Goal: Task Accomplishment & Management: Complete application form

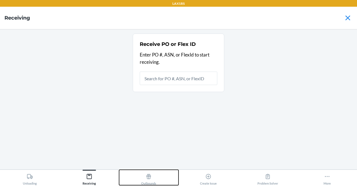
click at [154, 176] on div "Outbounds" at bounding box center [148, 178] width 15 height 14
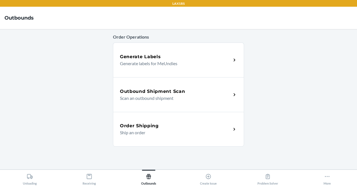
drag, startPoint x: 170, startPoint y: 30, endPoint x: 82, endPoint y: 76, distance: 99.4
click at [82, 76] on main "Order Operations Generate Labels Generate labels for MeUndies Outbound Shipment…" at bounding box center [178, 99] width 357 height 140
click at [161, 77] on div "Outbound Shipment Scan Scan an outbound shipment" at bounding box center [178, 94] width 131 height 35
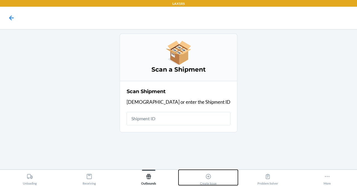
click at [204, 173] on div "Create Issue" at bounding box center [208, 178] width 17 height 14
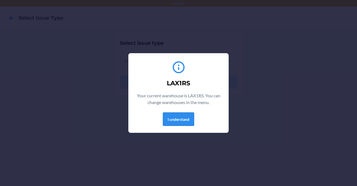
click at [183, 117] on button "I understand" at bounding box center [178, 118] width 31 height 13
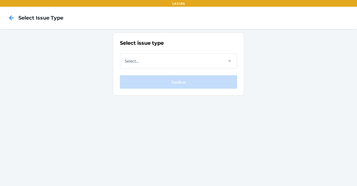
click at [6, 18] on div at bounding box center [11, 18] width 14 height 14
click at [12, 18] on icon at bounding box center [11, 17] width 9 height 9
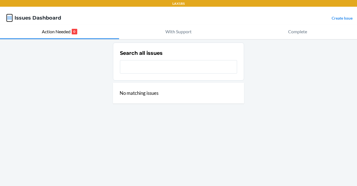
click at [9, 17] on icon "button" at bounding box center [9, 17] width 5 height 3
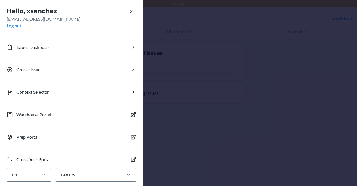
click at [195, 101] on div "Hello, xsanchez [EMAIL_ADDRESS][DOMAIN_NAME] Log out Issues Dashboard Create Is…" at bounding box center [178, 93] width 357 height 186
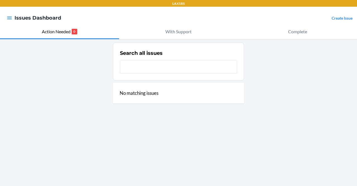
click at [5, 15] on div at bounding box center [9, 18] width 10 height 12
click at [8, 18] on icon "button" at bounding box center [10, 18] width 6 height 6
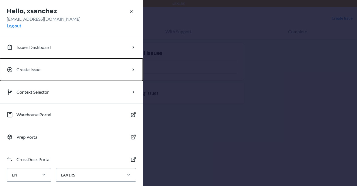
click at [50, 75] on button "Create Issue" at bounding box center [71, 69] width 143 height 22
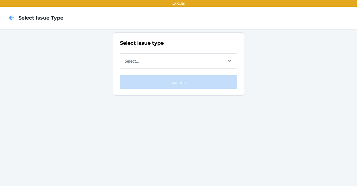
click at [206, 68] on div "Select issue type Select... Confirm" at bounding box center [178, 63] width 117 height 49
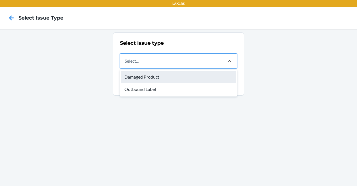
click at [155, 77] on div "Damaged Product" at bounding box center [178, 77] width 115 height 12
click at [125, 64] on input "option Damaged Product focused, 1 of 2. 2 results available. Use Up and Down to…" at bounding box center [125, 61] width 1 height 7
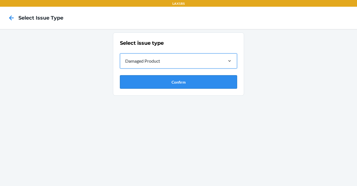
click at [162, 87] on button "Confirm" at bounding box center [178, 81] width 117 height 13
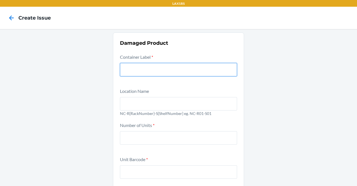
click at [156, 66] on input "text" at bounding box center [178, 69] width 117 height 13
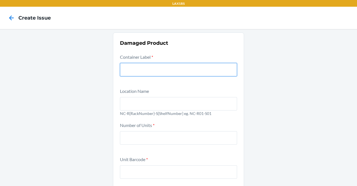
click at [156, 66] on input "text" at bounding box center [178, 69] width 117 height 13
click at [147, 73] on input "text" at bounding box center [178, 69] width 117 height 13
click at [138, 67] on input "text" at bounding box center [178, 69] width 117 height 13
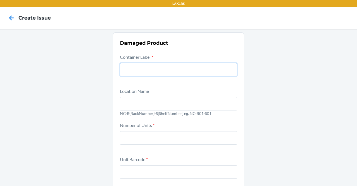
click at [138, 67] on input "text" at bounding box center [178, 69] width 117 height 13
click at [158, 66] on input "text" at bounding box center [178, 69] width 117 height 13
click at [135, 69] on input "text" at bounding box center [178, 69] width 117 height 13
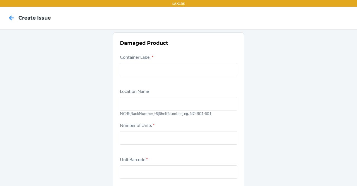
click at [136, 77] on div "Container Label *" at bounding box center [178, 68] width 117 height 31
click at [131, 67] on input "text" at bounding box center [178, 69] width 117 height 13
paste input "9368900"
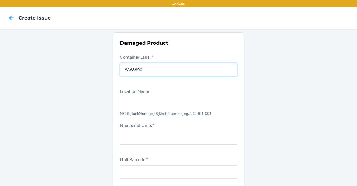
type input "9368900"
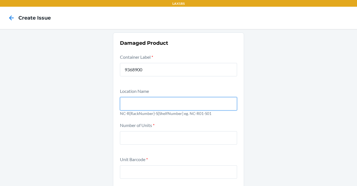
click at [145, 109] on input "text" at bounding box center [178, 103] width 117 height 13
type input "NC-R01-S01"
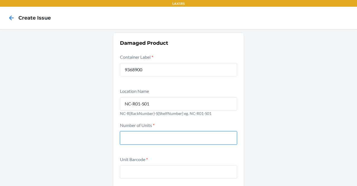
click at [162, 131] on input "number" at bounding box center [178, 137] width 117 height 13
type input "2"
type input "3"
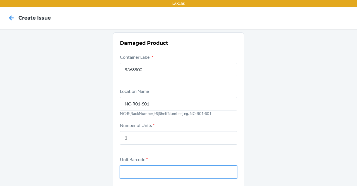
click at [158, 173] on input "text" at bounding box center [178, 171] width 117 height 13
type input "20810098570552"
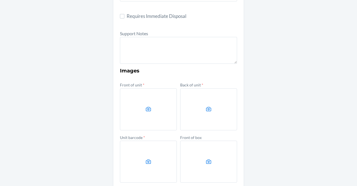
scroll to position [178, 0]
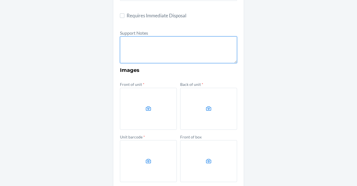
click at [177, 48] on textarea at bounding box center [178, 49] width 117 height 27
click at [159, 48] on textarea at bounding box center [178, 49] width 117 height 27
paste textarea "FROM RESERVE STORAGE' RS SKU: DTC SKU: Notes:Unit found without packaging. One …"
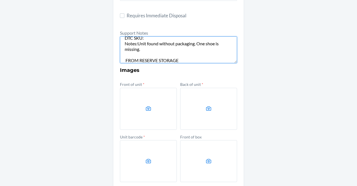
scroll to position [0, 0]
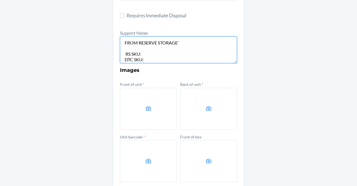
click at [182, 42] on textarea "FROM RESERVE STORAGE' RS SKU: DTC SKU: Notes:Unit found without packaging. One …" at bounding box center [178, 49] width 117 height 27
click at [124, 55] on textarea "FROM RESERVE STORAGE RS SKU: DTC SKU: Notes:Unit found without packaging. One s…" at bounding box center [178, 49] width 117 height 27
click at [139, 55] on textarea "FROM RESERVE STORAGE RS SKU: DTC SKU: Notes:Unit found without packaging. One s…" at bounding box center [178, 49] width 117 height 27
paste textarea "DCHFAVX85E3"
click at [150, 60] on textarea "FROM RESERVE STORAGE RS SKU: DCHFAVX85E3 DTC SKU: Notes:Unit found without pack…" at bounding box center [178, 49] width 117 height 27
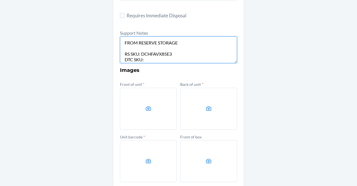
paste textarea "DXRETKF7AZY"
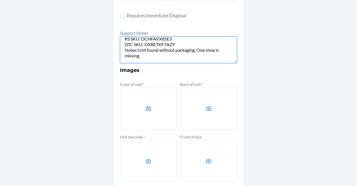
scroll to position [17, 0]
drag, startPoint x: 137, startPoint y: 47, endPoint x: 159, endPoint y: 58, distance: 25.2
click at [159, 58] on textarea "FROM RESERVE STORAGE RS SKU: DCHFAVX85E3 DTC SKU: DXRETKF7AZY Notes:Unit found …" at bounding box center [178, 49] width 117 height 27
click at [198, 52] on textarea "FROM RESERVE STORAGE RS SKU: DCHFAVX85E3 DTC SKU: DXRETKF7AZY Notes: 3 single u…" at bounding box center [178, 49] width 117 height 27
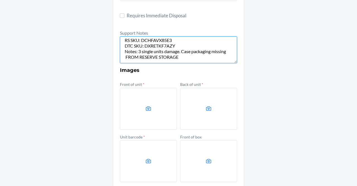
click at [188, 55] on textarea "FROM RESERVE STORAGE RS SKU: DCHFAVX85E3 DTC SKU: DXRETKF7AZY Notes: 3 single u…" at bounding box center [178, 49] width 117 height 27
click at [123, 56] on textarea "FROM RESERVE STORAGE RS SKU: DCHFAVX85E3 DTC SKU: DXRETKF7AZY Notes: 3 single u…" at bounding box center [178, 49] width 117 height 27
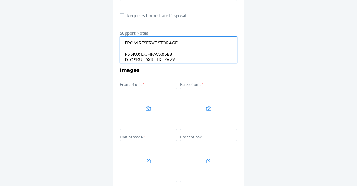
scroll to position [19, 0]
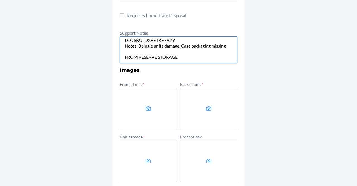
type textarea "FROM RESERVE STORAGE RS SKU: DCHFAVX85E3 DTC SKU: DXRETKF7AZY Notes: 3 single u…"
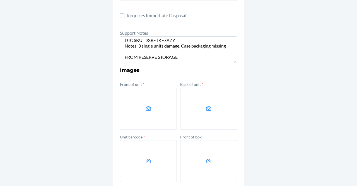
click at [308, 88] on div "Damaged Product Container Label * 9368900 Location Name NC-R01-S01 NC-R{RackNum…" at bounding box center [178, 57] width 357 height 413
click at [149, 111] on icon at bounding box center [148, 108] width 6 height 6
click at [0, 0] on input "file" at bounding box center [0, 0] width 0 height 0
click at [206, 104] on label at bounding box center [208, 109] width 57 height 42
click at [0, 0] on input "file" at bounding box center [0, 0] width 0 height 0
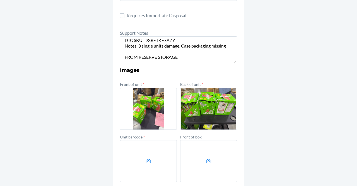
scroll to position [256, 0]
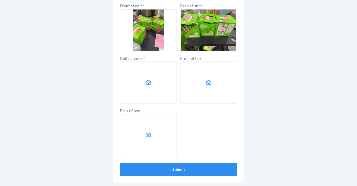
click at [148, 89] on label at bounding box center [148, 82] width 57 height 42
click at [0, 0] on input "file" at bounding box center [0, 0] width 0 height 0
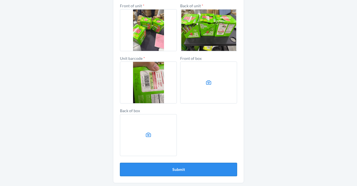
click at [176, 169] on button "Submit" at bounding box center [178, 168] width 117 height 13
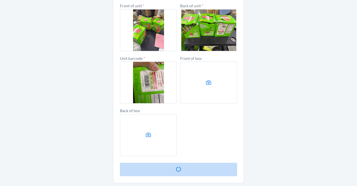
scroll to position [0, 0]
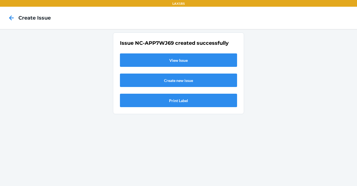
click at [159, 63] on link "View Issue" at bounding box center [178, 59] width 117 height 13
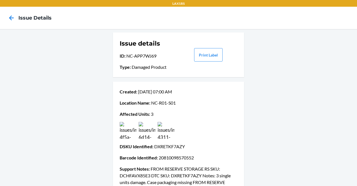
click at [159, 63] on div "Issue details ID : NC-APP7WJ69 Type : Damaged Product" at bounding box center [149, 55] width 58 height 36
drag, startPoint x: 159, startPoint y: 63, endPoint x: 130, endPoint y: 38, distance: 38.8
click at [130, 38] on div "Issue details ID : NC-APP7WJ69 Type : Damaged Product" at bounding box center [149, 55] width 58 height 36
click at [7, 17] on icon at bounding box center [11, 17] width 9 height 9
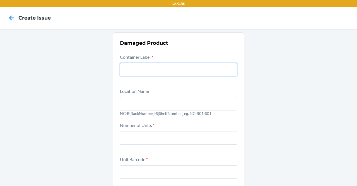
click at [145, 68] on input "text" at bounding box center [178, 69] width 117 height 13
click at [138, 66] on input "text" at bounding box center [178, 69] width 117 height 13
paste input "9383563"
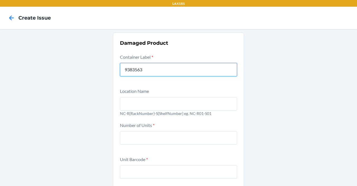
type input "9383563"
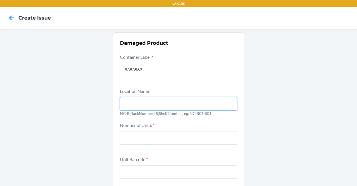
click at [130, 105] on input "text" at bounding box center [178, 103] width 117 height 13
type input "NC-R01-S01"
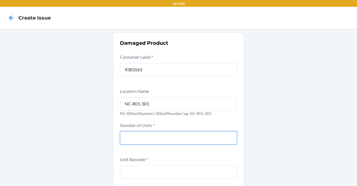
click at [138, 136] on input "number" at bounding box center [178, 137] width 117 height 13
type input "8"
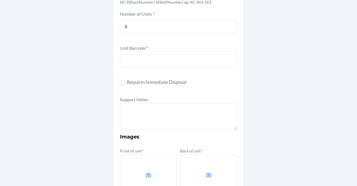
scroll to position [115, 0]
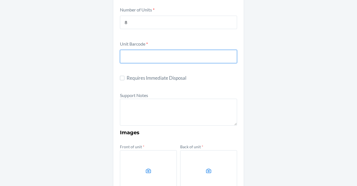
click at [135, 58] on input "text" at bounding box center [178, 56] width 117 height 13
type input "20852852007782"
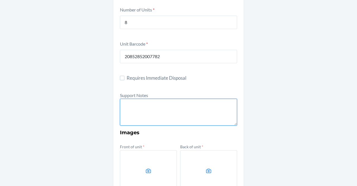
click at [144, 109] on textarea at bounding box center [178, 112] width 117 height 27
paste textarea "FROM RESERVE STORAGE RS SKU: DTC SKU: Notes:Unit found without packaging. One s…"
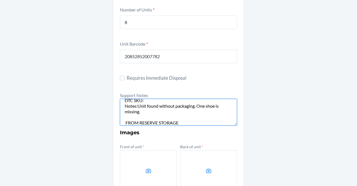
click at [136, 106] on textarea "FROM RESERVE STORAGE RS SKU: DTC SKU: Notes:Unit found without packaging. One s…" at bounding box center [178, 112] width 117 height 27
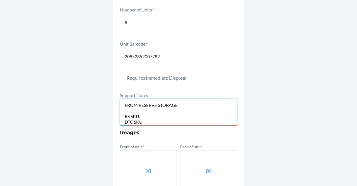
click at [147, 119] on textarea "FROM RESERVE STORAGE RS SKU: DTC SKU: Notes: Unit found without packaging. One …" at bounding box center [178, 112] width 117 height 27
click at [142, 115] on textarea "FROM RESERVE STORAGE RS SKU: DTC SKU: Notes: Unit found without packaging. One …" at bounding box center [178, 112] width 117 height 27
paste textarea "DK6T3PAAYBL"
click at [140, 108] on textarea "FROM RESERVE STORAGE RS SKU: DK6T3PAAYBL DTC SKU: Notes: Unit found without pac…" at bounding box center [178, 112] width 117 height 27
click at [147, 122] on textarea "FROM RESERVE STORAGE RS SKU: DK6T3PAAYBL DTC SKU: Notes: Unit found without pac…" at bounding box center [178, 112] width 117 height 27
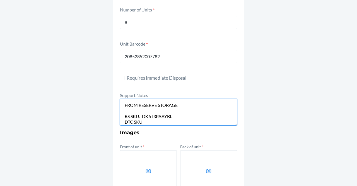
paste textarea "DYFZUL3YNVX"
click at [151, 123] on textarea "FROM RESERVE STORAGE RS SKU: DK6T3PAAYBL DTC SKU: DYFZUL3YNVX Notes: Unit found…" at bounding box center [178, 112] width 117 height 27
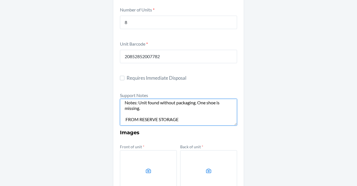
scroll to position [23, 0]
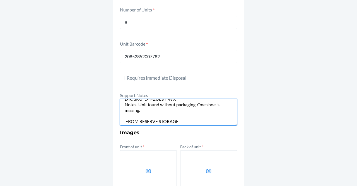
drag, startPoint x: 137, startPoint y: 105, endPoint x: 158, endPoint y: 120, distance: 26.4
click at [158, 120] on textarea "FROM RESERVE STORAGE RS SKU: DK6T3PAAYBL DTC SKU: DYFZUL3YNVX Notes: Unit found…" at bounding box center [178, 112] width 117 height 27
click at [148, 114] on textarea "FROM RESERVE STORAGE RS SKU: DK6T3PAAYBL DTC SKU: DYFZUL3YNVX Notes: Unit found…" at bounding box center [178, 112] width 117 height 27
drag, startPoint x: 148, startPoint y: 114, endPoint x: 136, endPoint y: 104, distance: 15.1
click at [136, 104] on textarea "FROM RESERVE STORAGE RS SKU: DK6T3PAAYBL DTC SKU: DYFZUL3YNVX Notes: Unit found…" at bounding box center [178, 112] width 117 height 27
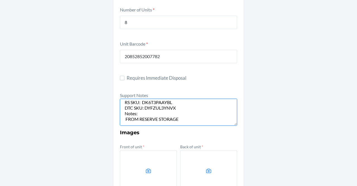
scroll to position [14, 0]
paste textarea "Damaged case pack, 4 inner units damaged."
click at [207, 118] on textarea "FROM RESERVE STORAGE RS SKU: DK6T3PAAYBL DTC SKU: DYFZUL3YNVX Notes: Damaged ca…" at bounding box center [178, 112] width 117 height 27
click at [158, 114] on textarea "FROM RESERVE STORAGE RS SKU: DK6T3PAAYBL DTC SKU: DYFZUL3YNVX Notes: Damaged ca…" at bounding box center [178, 112] width 117 height 27
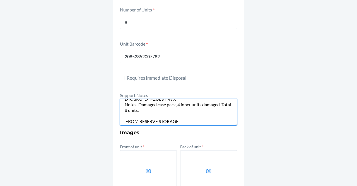
scroll to position [0, 0]
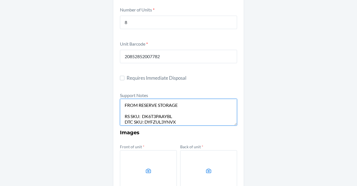
type textarea "FROM RESERVE STORAGE RS SKU: DK6T3PAAYBL DTC SKU: DYFZUL3YNVX Notes: Damaged ca…"
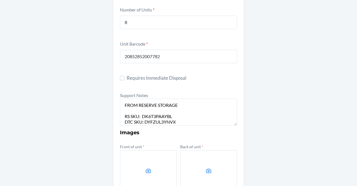
click at [274, 118] on div "Damaged Product Container Label * 9383563 Location Name NC-R01-S01 NC-R{RackNum…" at bounding box center [178, 120] width 357 height 413
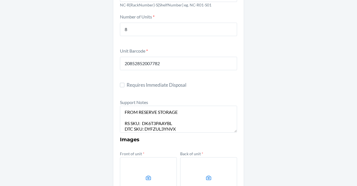
scroll to position [247, 0]
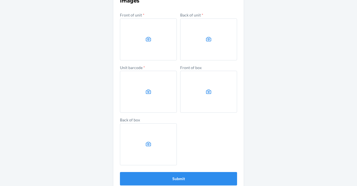
click at [149, 40] on icon at bounding box center [148, 39] width 6 height 6
click at [0, 0] on input "file" at bounding box center [0, 0] width 0 height 0
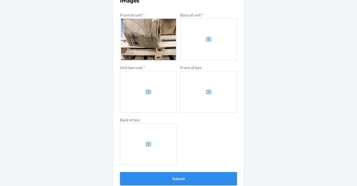
click at [213, 29] on label at bounding box center [208, 39] width 57 height 42
click at [0, 0] on input "file" at bounding box center [0, 0] width 0 height 0
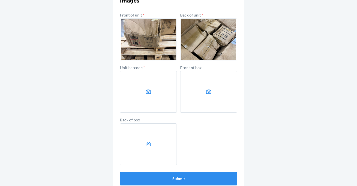
click at [149, 81] on label at bounding box center [148, 92] width 57 height 42
click at [0, 0] on input "file" at bounding box center [0, 0] width 0 height 0
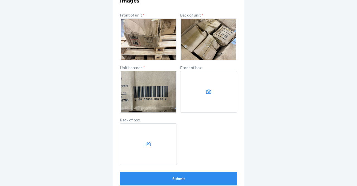
click at [205, 85] on label at bounding box center [208, 92] width 57 height 42
click at [0, 0] on input "file" at bounding box center [0, 0] width 0 height 0
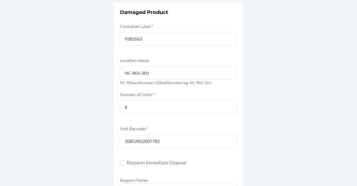
scroll to position [31, 0]
drag, startPoint x: 124, startPoint y: 74, endPoint x: 180, endPoint y: 78, distance: 56.0
click at [180, 78] on input "NC-R01-S01" at bounding box center [178, 72] width 117 height 13
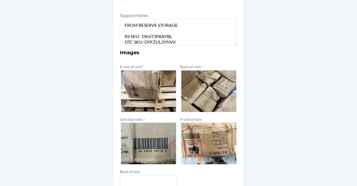
scroll to position [256, 0]
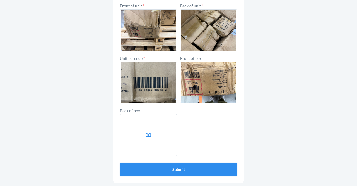
click at [165, 171] on button "Submit" at bounding box center [178, 168] width 117 height 13
click at [174, 168] on button "Submit" at bounding box center [178, 168] width 117 height 13
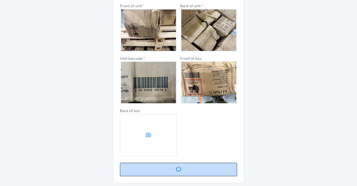
click at [176, 168] on button "Submit" at bounding box center [178, 168] width 117 height 13
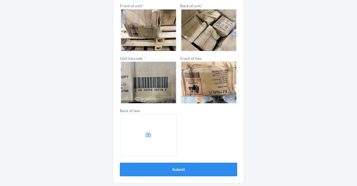
click at [176, 168] on button "Submit" at bounding box center [178, 168] width 117 height 13
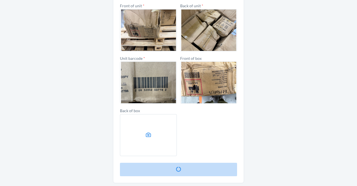
click at [176, 168] on button "Submit" at bounding box center [178, 168] width 117 height 13
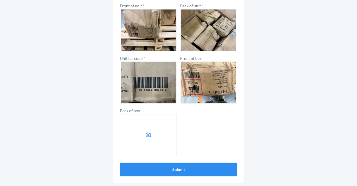
click at [176, 168] on button "Submit" at bounding box center [178, 168] width 117 height 13
click at [174, 164] on button "Submit" at bounding box center [178, 168] width 117 height 13
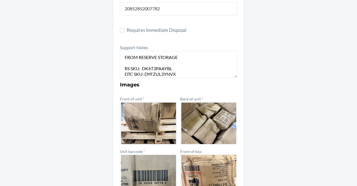
scroll to position [161, 0]
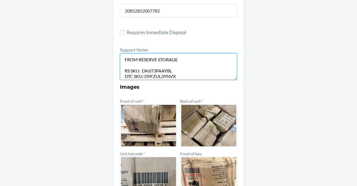
drag, startPoint x: 177, startPoint y: 76, endPoint x: 164, endPoint y: 68, distance: 15.4
click at [97, 16] on div "Damaged Product Container Label * 9383563 Location Name NC-R01-S01 NC-R{RackNum…" at bounding box center [178, 74] width 357 height 413
click at [164, 68] on textarea "FROM RESERVE STORAGE RS SKU: DK6T3PAAYBL DTC SKU: DYFZUL3YNVX Notes: Damaged ca…" at bounding box center [178, 66] width 117 height 27
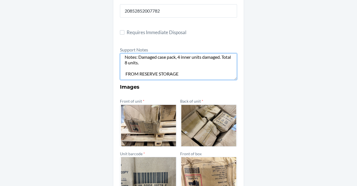
drag, startPoint x: 120, startPoint y: 59, endPoint x: 204, endPoint y: 132, distance: 111.5
click at [204, 132] on form "Container Label * 9383563 Location Name NC-R01-S01 NC-R{RackNumber}-S{ShelfNumb…" at bounding box center [178, 82] width 117 height 379
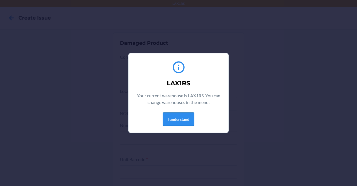
click at [183, 116] on button "I understand" at bounding box center [178, 118] width 31 height 13
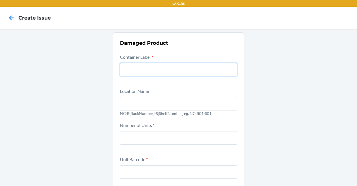
click at [168, 71] on input "text" at bounding box center [178, 69] width 117 height 13
type input "938365"
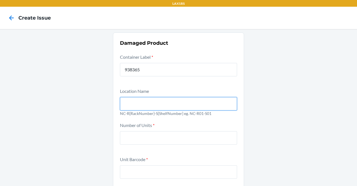
click at [129, 100] on input "text" at bounding box center [178, 103] width 117 height 13
type input "NC-R01-S01"
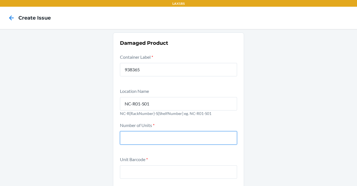
click at [155, 137] on input "number" at bounding box center [178, 137] width 117 height 13
type input "8"
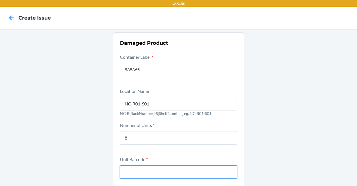
click at [150, 169] on input "text" at bounding box center [178, 171] width 117 height 13
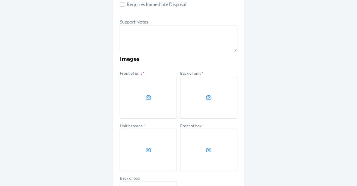
scroll to position [168, 0]
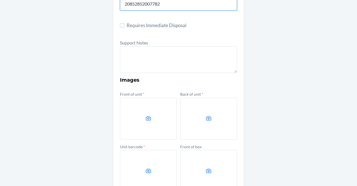
type input "20852852007782"
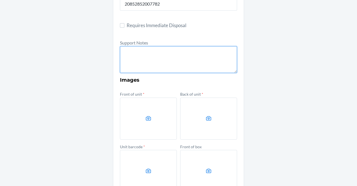
click at [145, 56] on textarea at bounding box center [178, 59] width 117 height 27
paste textarea "FROM RESERVE STORAGE RS SKU: DK6T3PAAYBL DTC SKU: DYFZUL3YNVX Notes: Damaged ca…"
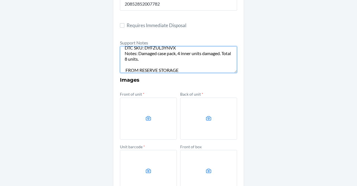
scroll to position [211, 0]
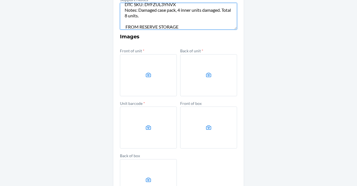
type textarea "FROM RESERVE STORAGE RS SKU: DK6T3PAAYBL DTC SKU: DYFZUL3YNVX Notes: Damaged ca…"
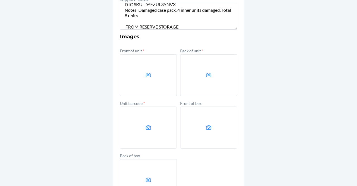
click at [161, 70] on label at bounding box center [148, 75] width 57 height 42
click at [0, 0] on input "file" at bounding box center [0, 0] width 0 height 0
click at [214, 89] on label at bounding box center [208, 75] width 57 height 42
click at [0, 0] on input "file" at bounding box center [0, 0] width 0 height 0
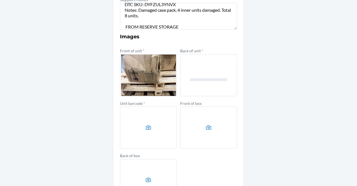
click at [144, 116] on label at bounding box center [148, 127] width 57 height 42
click at [0, 0] on input "file" at bounding box center [0, 0] width 0 height 0
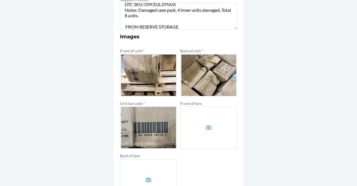
click at [204, 118] on label at bounding box center [208, 127] width 57 height 42
click at [0, 0] on input "file" at bounding box center [0, 0] width 0 height 0
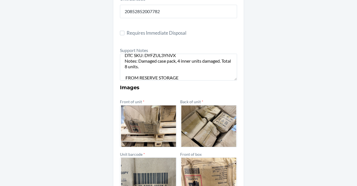
scroll to position [256, 0]
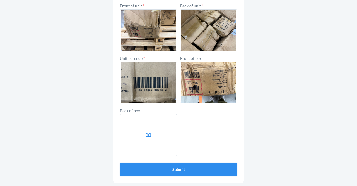
click at [202, 169] on button "Submit" at bounding box center [178, 168] width 117 height 13
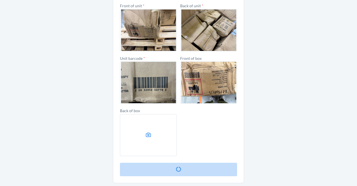
click at [202, 169] on button "Submit" at bounding box center [178, 168] width 117 height 13
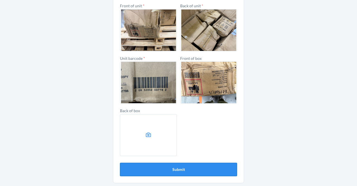
click at [202, 169] on button "Submit" at bounding box center [178, 168] width 117 height 13
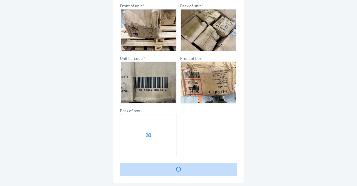
click at [202, 169] on button "Submit" at bounding box center [178, 168] width 117 height 13
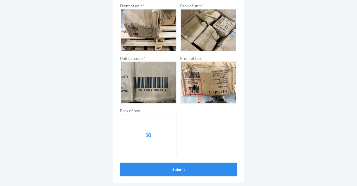
click at [207, 166] on button "Submit" at bounding box center [178, 168] width 117 height 13
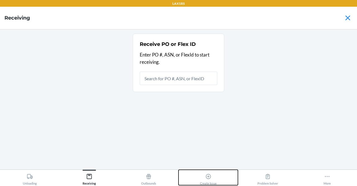
click at [195, 177] on button "Create Issue" at bounding box center [208, 176] width 59 height 15
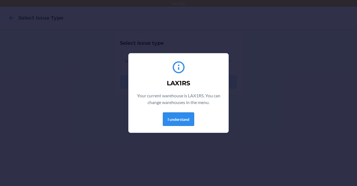
click at [187, 121] on button "I understand" at bounding box center [178, 118] width 31 height 13
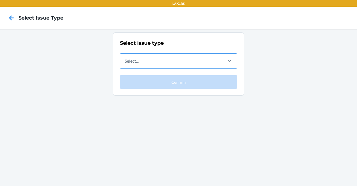
click at [137, 58] on div "Select..." at bounding box center [132, 61] width 14 height 7
click at [125, 58] on input "Select..." at bounding box center [125, 61] width 1 height 7
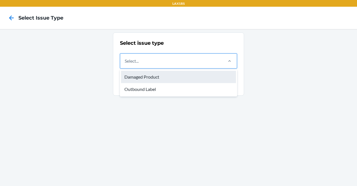
click at [141, 78] on div "Damaged Product" at bounding box center [178, 77] width 115 height 12
click at [125, 64] on input "option Damaged Product focused, 1 of 2. 2 results available. Use Up and Down to…" at bounding box center [125, 61] width 1 height 7
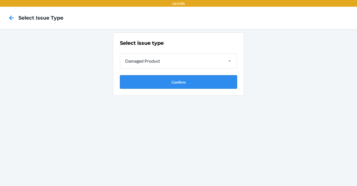
click at [153, 80] on button "Confirm" at bounding box center [178, 81] width 117 height 13
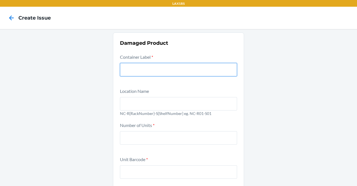
click at [134, 73] on input "text" at bounding box center [178, 69] width 117 height 13
paste input "9408957"
type input "9408957"
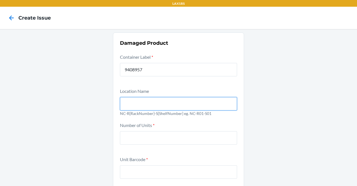
click at [164, 98] on input "text" at bounding box center [178, 103] width 117 height 13
type input "NC-R01-S01"
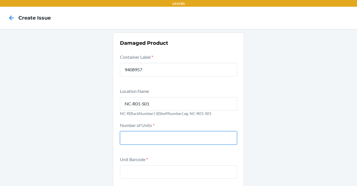
click at [171, 135] on input "number" at bounding box center [178, 137] width 117 height 13
type input "8"
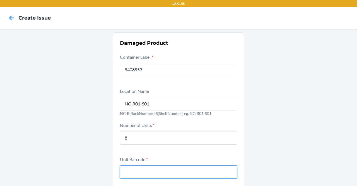
click at [187, 168] on input "text" at bounding box center [178, 171] width 117 height 13
type input "20852852007782"
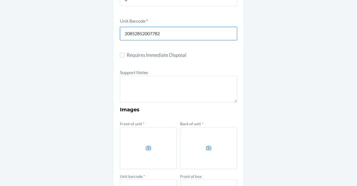
scroll to position [144, 0]
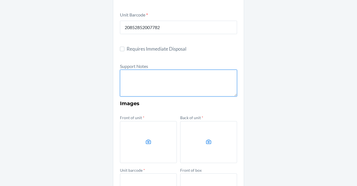
click at [169, 77] on textarea at bounding box center [178, 83] width 117 height 27
paste textarea "FROM RESERVE STORAGE RS SKU: DTC SKU: Notes:Unit found without packaging. One s…"
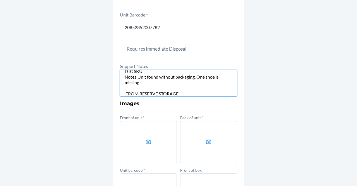
scroll to position [3, 0]
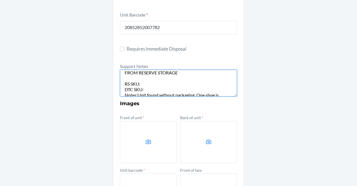
click at [141, 78] on textarea "FROM RESERVE STORAGE RS SKU: DTC SKU: Notes:Unit found without packaging. One s…" at bounding box center [178, 83] width 117 height 27
click at [140, 82] on textarea "FROM RESERVE STORAGE RS SKU: DTC SKU: Notes:Unit found without packaging. One s…" at bounding box center [178, 83] width 117 height 27
paste textarea "DK6T3PAAYBL"
click at [146, 87] on textarea "FROM RESERVE STORAGE RS SKU: DK6T3PAAYBL DTC SKU: Notes:Unit found without pack…" at bounding box center [178, 83] width 117 height 27
paste textarea "DYFZUL3YNVX"
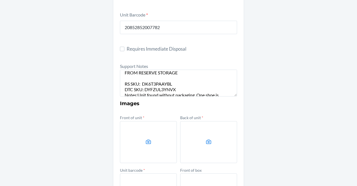
click at [236, 119] on section "Damaged Product Container Label * 9408957 Location Name NC-R01-S01 NC-R{RackNum…" at bounding box center [178, 91] width 131 height 407
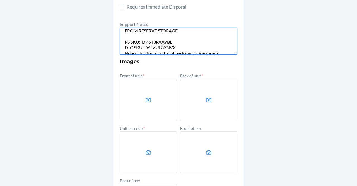
scroll to position [25, 0]
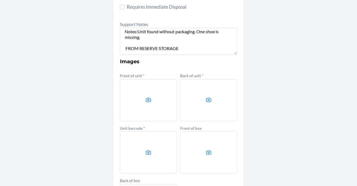
click at [128, 91] on label at bounding box center [148, 100] width 57 height 42
click at [0, 0] on input "file" at bounding box center [0, 0] width 0 height 0
click at [147, 89] on label at bounding box center [148, 100] width 57 height 42
click at [0, 0] on input "file" at bounding box center [0, 0] width 0 height 0
click at [143, 116] on label at bounding box center [148, 100] width 57 height 42
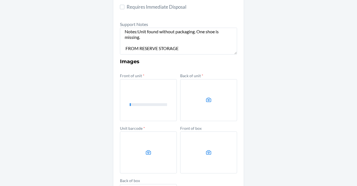
click at [0, 0] on input "file" at bounding box center [0, 0] width 0 height 0
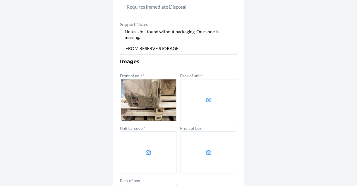
click at [209, 107] on label at bounding box center [208, 100] width 57 height 42
click at [0, 0] on input "file" at bounding box center [0, 0] width 0 height 0
click at [150, 154] on label at bounding box center [148, 152] width 57 height 42
click at [0, 0] on input "file" at bounding box center [0, 0] width 0 height 0
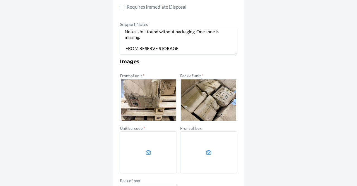
click at [200, 149] on label at bounding box center [208, 152] width 57 height 42
click at [0, 0] on input "file" at bounding box center [0, 0] width 0 height 0
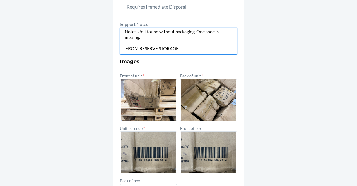
drag, startPoint x: 136, startPoint y: 33, endPoint x: 144, endPoint y: 36, distance: 8.0
click at [144, 36] on textarea "FROM RESERVE STORAGE RS SKU: DK6T3PAAYBL DTC SKU: DYFZUL3YNVX Notes:Unit found …" at bounding box center [178, 41] width 117 height 27
paste textarea "Case of 8 damaged units. 4 inner units damaged (2 units each)."
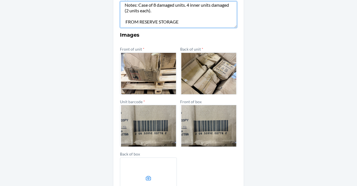
scroll to position [256, 0]
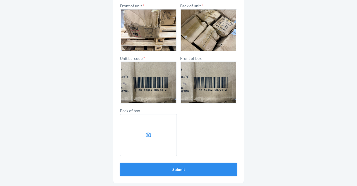
type textarea "FROM RESERVE STORAGE RS SKU: DK6T3PAAYBL DTC SKU: DYFZUL3YNVX Notes: Case of 8 …"
click at [158, 165] on button "Submit" at bounding box center [178, 168] width 117 height 13
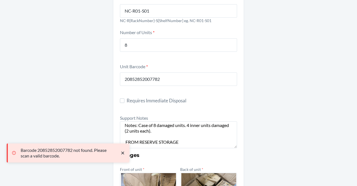
scroll to position [93, 0]
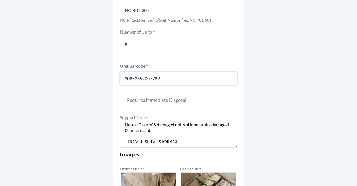
click at [157, 80] on input "20852852007782" at bounding box center [178, 78] width 117 height 13
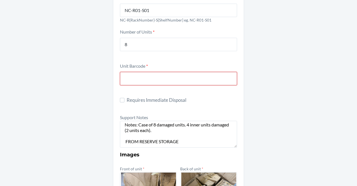
paste input "852852007788"
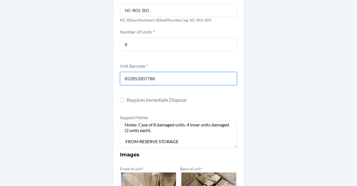
scroll to position [256, 0]
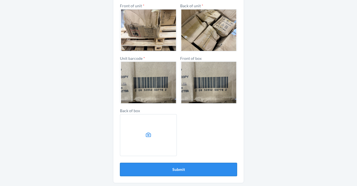
type input "852852007788"
click at [209, 169] on button "Submit" at bounding box center [178, 168] width 117 height 13
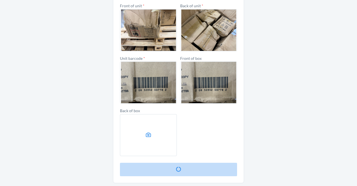
scroll to position [0, 0]
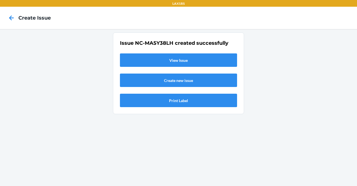
click at [206, 58] on link "View Issue" at bounding box center [178, 59] width 117 height 13
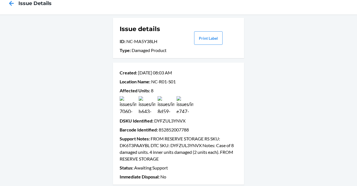
scroll to position [16, 0]
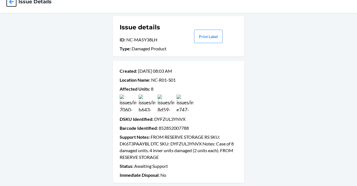
click at [9, 1] on icon at bounding box center [11, 1] width 9 height 9
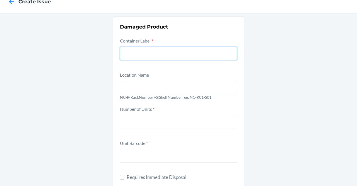
click at [129, 48] on input "text" at bounding box center [178, 53] width 117 height 13
click at [160, 49] on input "text" at bounding box center [178, 53] width 117 height 13
click at [133, 56] on input "text" at bounding box center [178, 53] width 117 height 13
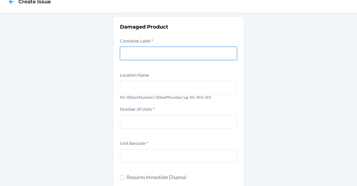
click at [133, 56] on input "text" at bounding box center [178, 53] width 117 height 13
paste input "9559112"
type input "9559112"
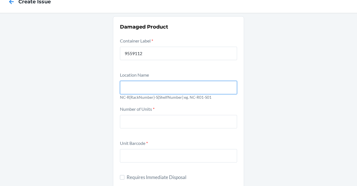
click at [151, 88] on input "text" at bounding box center [178, 87] width 117 height 13
type input "NC-R01-S01"
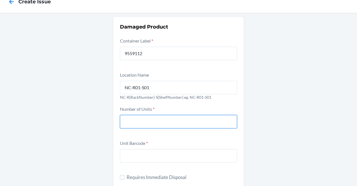
click at [151, 115] on input "number" at bounding box center [178, 121] width 117 height 13
type input "3"
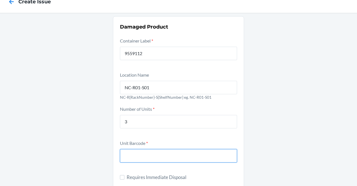
click at [155, 152] on input "text" at bounding box center [178, 155] width 117 height 13
paste input "752830437630"
type input "752830437630"
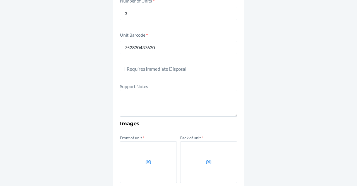
scroll to position [142, 0]
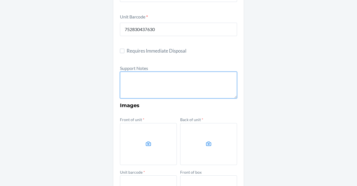
click at [194, 87] on textarea at bounding box center [178, 84] width 117 height 27
click at [140, 86] on textarea at bounding box center [178, 84] width 117 height 27
paste textarea "FROM RESERVE STORAGE RS SKU: DTC SKU: Notes:Unit found without packaging. One s…"
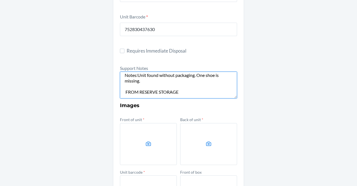
scroll to position [0, 0]
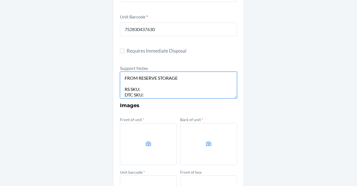
click at [144, 91] on textarea "FROM RESERVE STORAGE RS SKU: DTC SKU: Notes:Unit found without packaging. One s…" at bounding box center [178, 84] width 117 height 27
paste textarea "D8HWKG8LALD"
click at [149, 95] on textarea "FROM RESERVE STORAGE RS SKU: D8HWKG8LALD DTC SKU: Notes:Unit found without pack…" at bounding box center [178, 84] width 117 height 27
drag, startPoint x: 178, startPoint y: 90, endPoint x: 140, endPoint y: 87, distance: 38.7
click at [140, 87] on textarea "FROM RESERVE STORAGE RS SKU: D8HWKG8LALD DTC SKU: Notes:Unit found without pack…" at bounding box center [178, 84] width 117 height 27
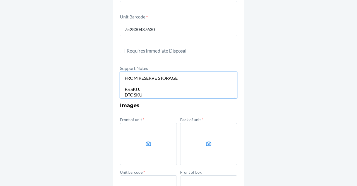
click at [145, 93] on textarea "FROM RESERVE STORAGE RS SKU: DTC SKU: Notes:Unit found without packaging. One s…" at bounding box center [178, 84] width 117 height 27
paste textarea "D8HWKG8LALD"
click at [144, 91] on textarea "FROM RESERVE STORAGE RS SKU: DTC SKU: D8HWKG8LALD Notes:Unit found without pack…" at bounding box center [178, 84] width 117 height 27
paste textarea "DWAQ29N8HYP"
type textarea "FROM RESERVE STORAGE RS SKU: DWAQ29N8HYP DTC SKU: D8HWKG8LALD Notes:Unit found …"
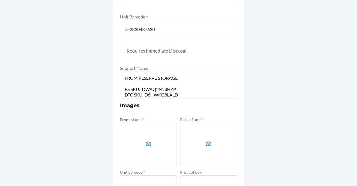
click at [297, 116] on div "Damaged Product Container Label * 9559112 Location Name NC-R01-S01 NC-R{RackNum…" at bounding box center [178, 93] width 357 height 413
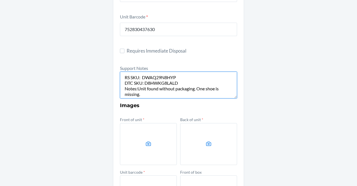
scroll to position [13, 0]
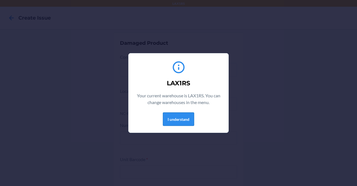
click at [178, 120] on button "I understand" at bounding box center [178, 118] width 31 height 13
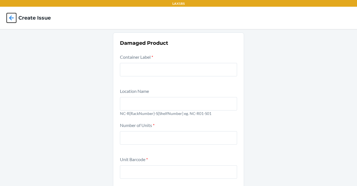
click at [11, 21] on icon at bounding box center [11, 17] width 9 height 9
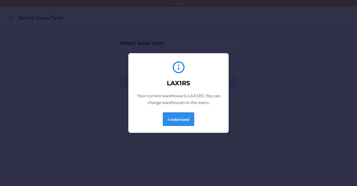
click at [177, 116] on button "I understand" at bounding box center [178, 118] width 31 height 13
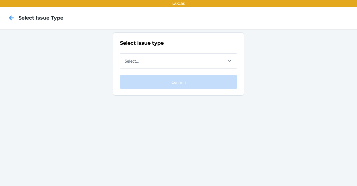
click at [6, 17] on div at bounding box center [11, 18] width 14 height 14
click at [11, 19] on icon at bounding box center [11, 17] width 9 height 9
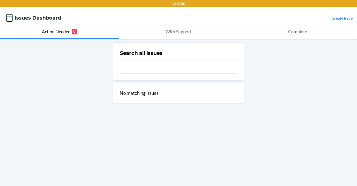
click at [9, 19] on icon "button" at bounding box center [9, 17] width 5 height 3
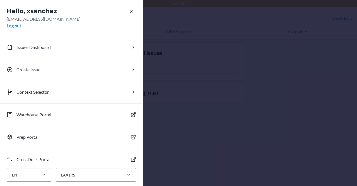
click at [198, 57] on div "Hello, xsanchez [EMAIL_ADDRESS][DOMAIN_NAME] Log out Issues Dashboard Create Is…" at bounding box center [178, 93] width 357 height 186
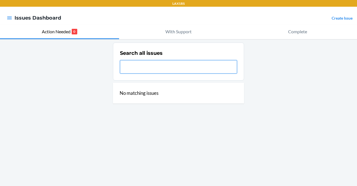
click at [149, 61] on input "text" at bounding box center [178, 66] width 117 height 13
